Goal: Transaction & Acquisition: Purchase product/service

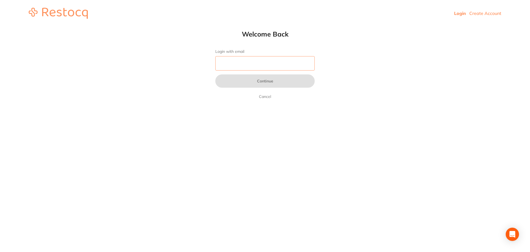
click at [230, 65] on input "Login with email" at bounding box center [265, 63] width 99 height 14
type input "[EMAIL_ADDRESS][DOMAIN_NAME]"
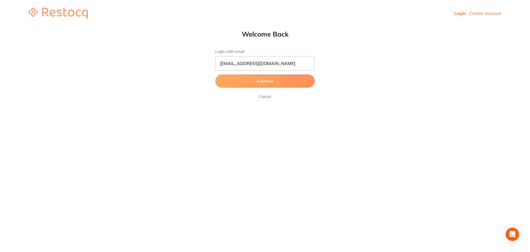
click at [256, 80] on button "Continue" at bounding box center [265, 80] width 99 height 13
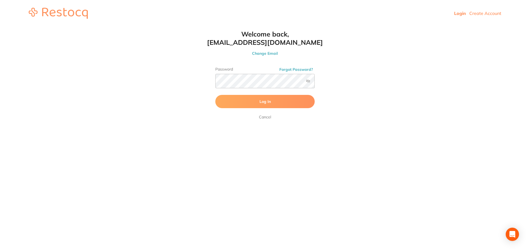
click at [269, 100] on span "Log In" at bounding box center [265, 101] width 11 height 5
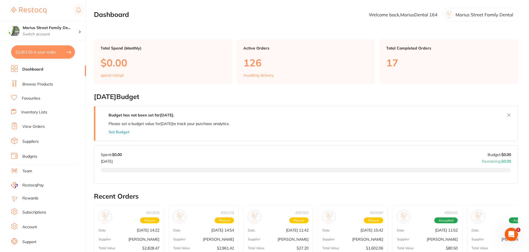
click at [32, 83] on link "Browse Products" at bounding box center [37, 85] width 31 height 6
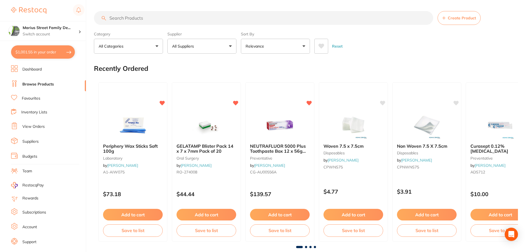
click at [119, 20] on input "search" at bounding box center [263, 18] width 339 height 14
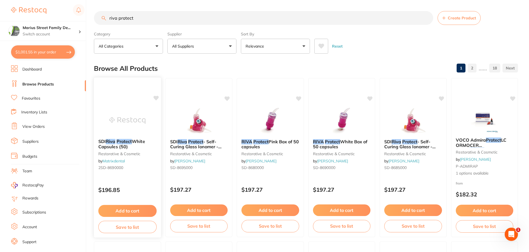
type input "riva protect"
click at [131, 212] on button "Add to cart" at bounding box center [127, 211] width 58 height 12
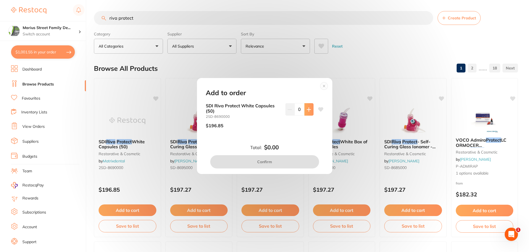
click at [309, 111] on icon at bounding box center [309, 109] width 4 height 4
type input "1"
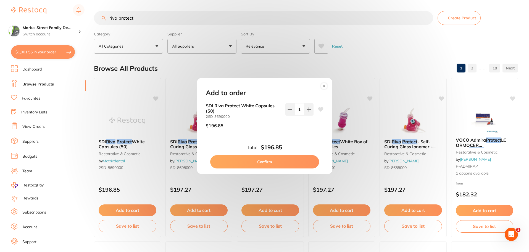
click at [268, 160] on button "Confirm" at bounding box center [264, 161] width 109 height 13
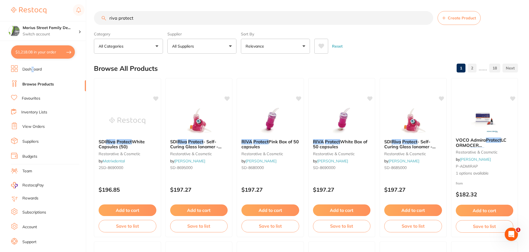
click at [33, 70] on link "Dashboard" at bounding box center [31, 70] width 19 height 6
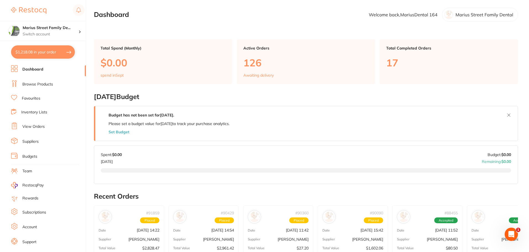
click at [46, 83] on link "Browse Products" at bounding box center [37, 85] width 31 height 6
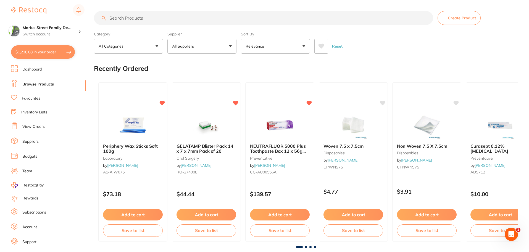
click at [117, 21] on input "search" at bounding box center [263, 18] width 339 height 14
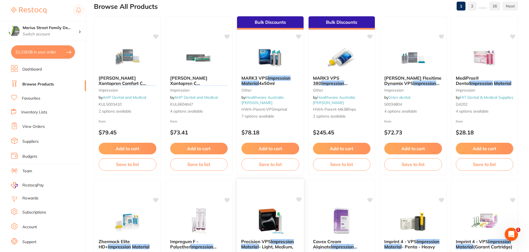
scroll to position [55, 0]
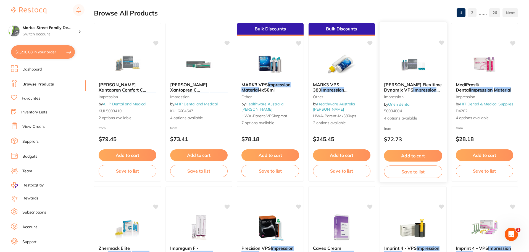
type input "impression material"
click at [401, 152] on button "Add to cart" at bounding box center [413, 156] width 58 height 12
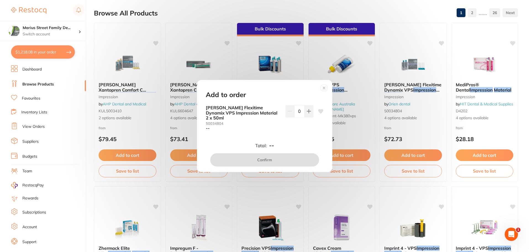
scroll to position [0, 0]
click at [310, 116] on button at bounding box center [308, 111] width 9 height 12
type input "1"
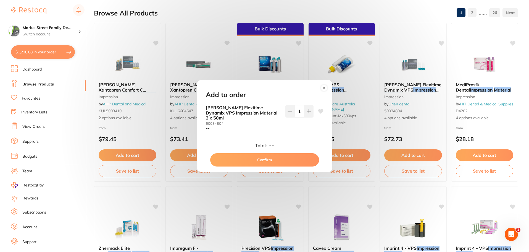
click at [266, 156] on button "Confirm" at bounding box center [264, 159] width 109 height 13
